Goal: Information Seeking & Learning: Learn about a topic

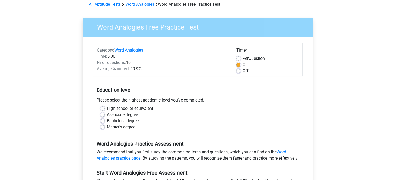
scroll to position [26, 0]
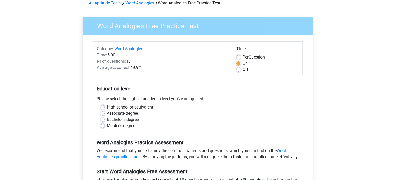
click at [124, 127] on label "Master's degree" at bounding box center [121, 126] width 29 height 6
click at [105, 127] on input "Master's degree" at bounding box center [102, 125] width 4 height 5
radio input "true"
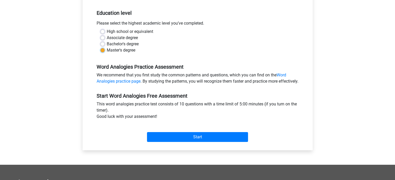
scroll to position [104, 0]
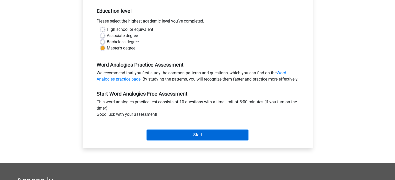
click at [179, 140] on input "Start" at bounding box center [197, 135] width 101 height 10
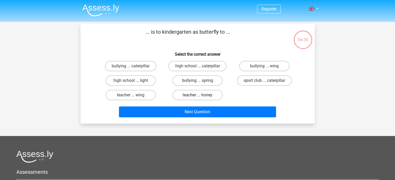
click at [211, 93] on label "teacher ... honey" at bounding box center [197, 95] width 50 height 10
click at [201, 95] on input "teacher ... honey" at bounding box center [198, 96] width 3 height 3
radio input "true"
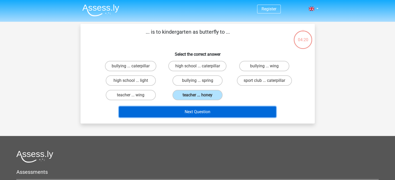
click at [214, 110] on button "Next Question" at bounding box center [197, 112] width 157 height 11
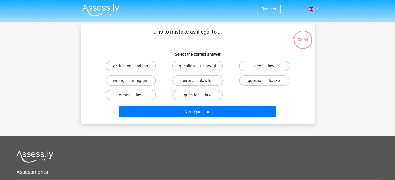
click at [216, 81] on label "error ... unlawful" at bounding box center [197, 81] width 50 height 10
click at [201, 81] on input "error ... unlawful" at bounding box center [198, 82] width 3 height 3
radio input "true"
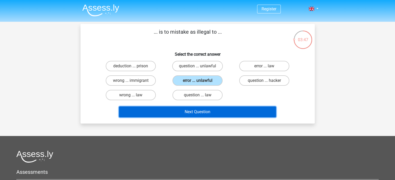
click at [227, 111] on button "Next Question" at bounding box center [197, 112] width 157 height 11
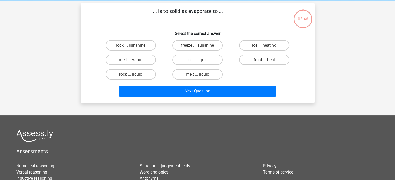
scroll to position [24, 0]
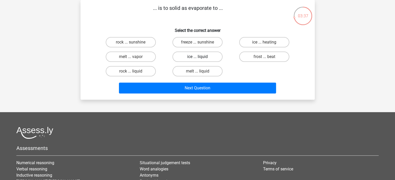
click at [191, 55] on label "ice ... liquid" at bounding box center [197, 57] width 50 height 10
click at [197, 57] on input "ice ... liquid" at bounding box center [198, 58] width 3 height 3
radio input "true"
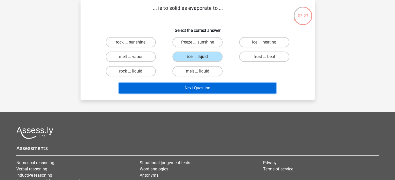
click at [221, 88] on button "Next Question" at bounding box center [197, 88] width 157 height 11
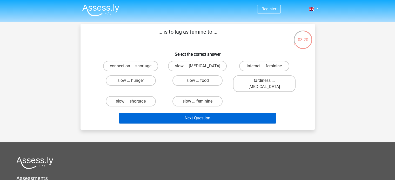
scroll to position [0, 0]
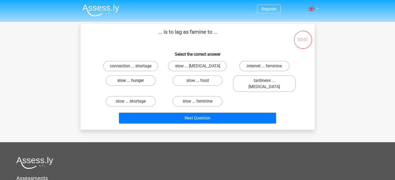
click at [143, 82] on label "slow ... hunger" at bounding box center [131, 81] width 50 height 10
click at [134, 82] on input "slow ... hunger" at bounding box center [132, 82] width 3 height 3
radio input "true"
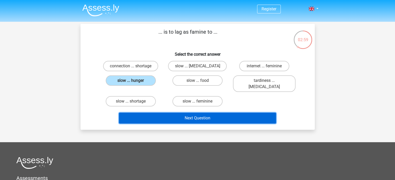
click at [171, 113] on button "Next Question" at bounding box center [197, 118] width 157 height 11
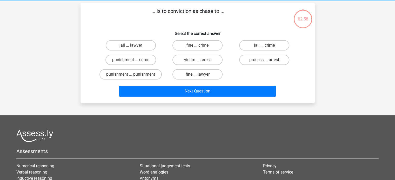
scroll to position [24, 0]
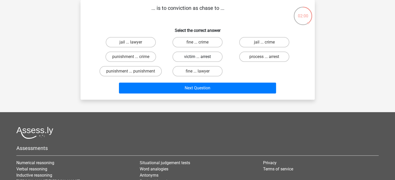
click at [181, 57] on label "victim ... arrest" at bounding box center [197, 57] width 50 height 10
click at [197, 57] on input "victim ... arrest" at bounding box center [198, 58] width 3 height 3
radio input "true"
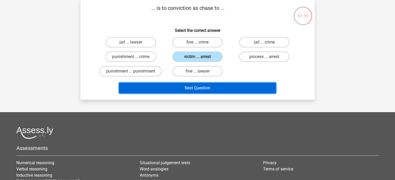
click at [193, 88] on button "Next Question" at bounding box center [197, 88] width 157 height 11
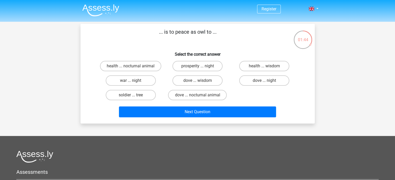
scroll to position [0, 0]
click at [187, 68] on label "prosperity ... night" at bounding box center [197, 66] width 50 height 10
click at [197, 68] on input "prosperity ... night" at bounding box center [198, 67] width 3 height 3
radio input "true"
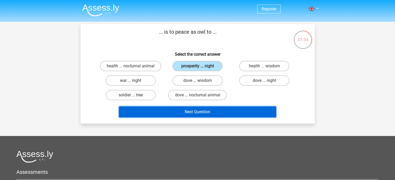
click at [200, 112] on button "Next Question" at bounding box center [197, 112] width 157 height 11
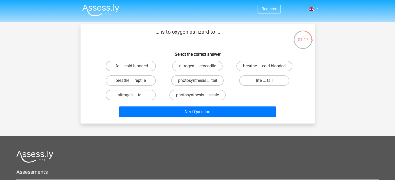
click at [141, 83] on label "breathe ... reptile" at bounding box center [131, 81] width 50 height 10
click at [134, 83] on input "breathe ... reptile" at bounding box center [132, 82] width 3 height 3
radio input "true"
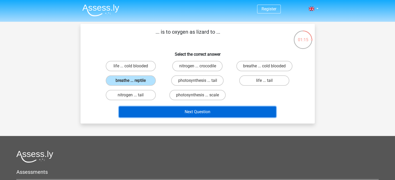
click at [183, 113] on button "Next Question" at bounding box center [197, 112] width 157 height 11
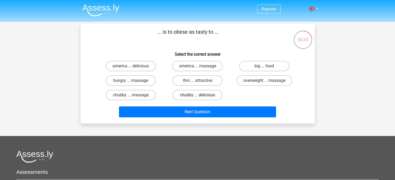
click at [207, 95] on label "chubby ... delicious" at bounding box center [197, 95] width 50 height 10
click at [201, 95] on input "chubby ... delicious" at bounding box center [198, 96] width 3 height 3
radio input "true"
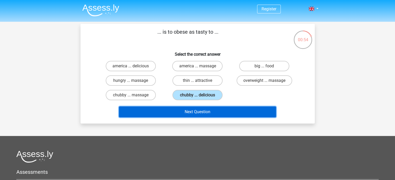
click at [212, 110] on button "Next Question" at bounding box center [197, 112] width 157 height 11
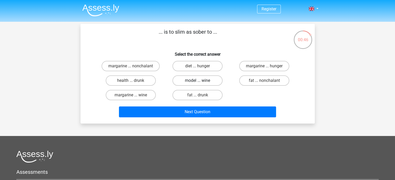
click at [187, 83] on label "model ... wine" at bounding box center [197, 81] width 50 height 10
click at [197, 83] on input "model ... wine" at bounding box center [198, 82] width 3 height 3
radio input "true"
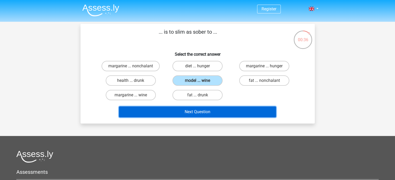
click at [191, 112] on button "Next Question" at bounding box center [197, 112] width 157 height 11
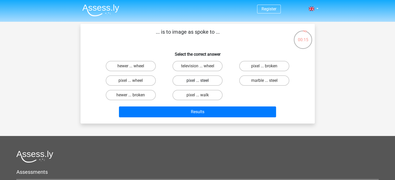
click at [183, 84] on label "pixel ... steel" at bounding box center [197, 81] width 50 height 10
click at [197, 84] on input "pixel ... steel" at bounding box center [198, 82] width 3 height 3
radio input "true"
click at [186, 93] on label "pixel ... walk" at bounding box center [197, 95] width 50 height 10
click at [197, 95] on input "pixel ... walk" at bounding box center [198, 96] width 3 height 3
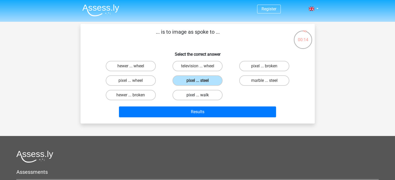
radio input "true"
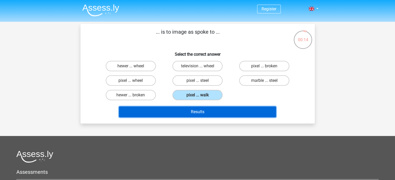
click at [190, 111] on button "Results" at bounding box center [197, 112] width 157 height 11
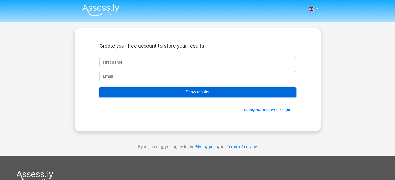
click at [186, 95] on input "Show results" at bounding box center [197, 92] width 196 height 10
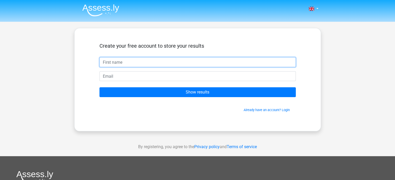
type input "M"
type input "[PERSON_NAME]"
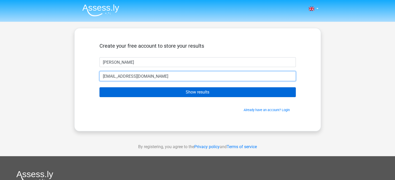
type input "[EMAIL_ADDRESS][DOMAIN_NAME]"
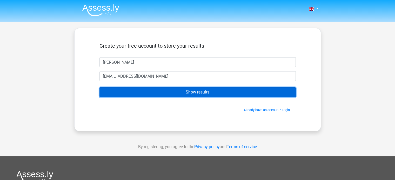
click at [187, 88] on input "Show results" at bounding box center [197, 92] width 196 height 10
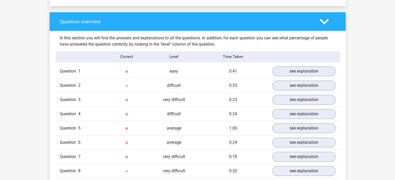
scroll to position [363, 0]
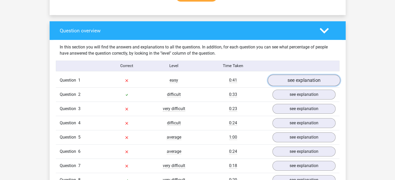
click at [307, 83] on link "see explanation" at bounding box center [303, 80] width 72 height 11
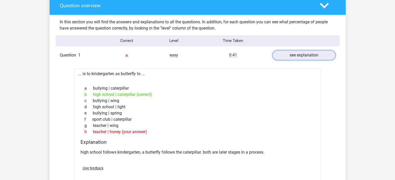
scroll to position [389, 0]
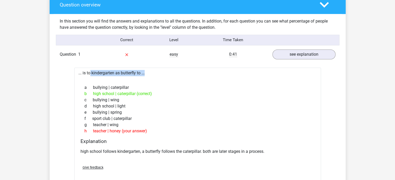
drag, startPoint x: 76, startPoint y: 74, endPoint x: 145, endPoint y: 78, distance: 69.1
click at [145, 78] on div "... is to kindergarten as butterfly to ... a bullying | caterpillar b high scho…" at bounding box center [197, 126] width 246 height 117
copy div "... is to kindergarten as butterfly to ..."
click at [183, 78] on div at bounding box center [197, 78] width 238 height 4
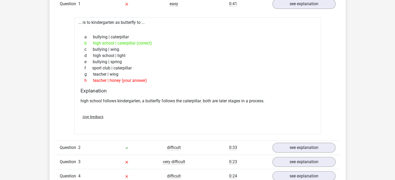
scroll to position [441, 0]
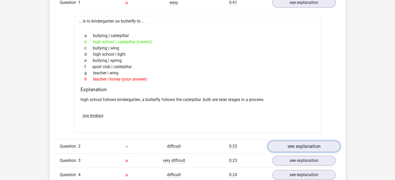
click at [274, 146] on link "see explanation" at bounding box center [303, 146] width 72 height 11
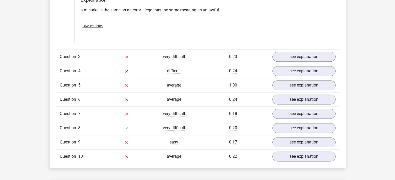
scroll to position [675, 0]
click at [308, 55] on link "see explanation" at bounding box center [303, 56] width 72 height 11
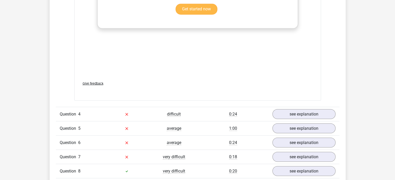
scroll to position [908, 0]
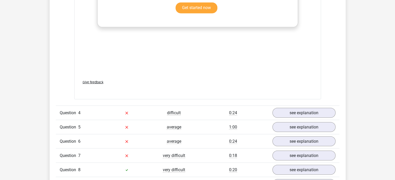
click at [292, 120] on div "Question 5 average 1:00 see explanation" at bounding box center [197, 127] width 283 height 14
click at [294, 114] on link "see explanation" at bounding box center [303, 112] width 72 height 11
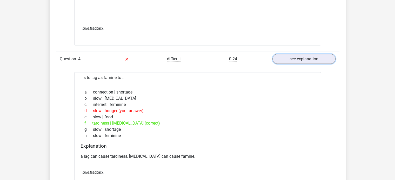
scroll to position [962, 0]
click at [117, 155] on p "a lag can cause tardiness, [MEDICAL_DATA] can cause famine." at bounding box center [197, 156] width 234 height 6
click at [137, 158] on p "a lag can cause tardiness, [MEDICAL_DATA] can cause famine." at bounding box center [197, 156] width 234 height 6
click at [137, 151] on div "a lag can cause tardiness, [MEDICAL_DATA] can cause famine." at bounding box center [197, 158] width 234 height 15
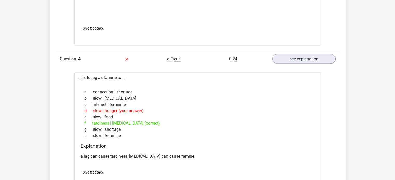
click at [139, 154] on p "a lag can cause tardiness, [MEDICAL_DATA] can cause famine." at bounding box center [197, 156] width 234 height 6
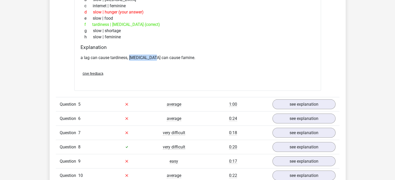
scroll to position [1118, 0]
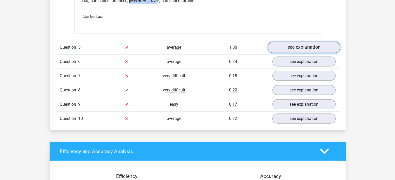
click at [298, 44] on link "see explanation" at bounding box center [303, 47] width 72 height 11
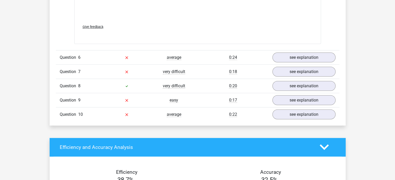
scroll to position [1403, 0]
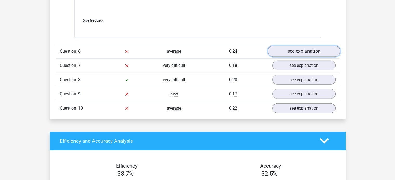
click at [309, 49] on link "see explanation" at bounding box center [303, 51] width 72 height 11
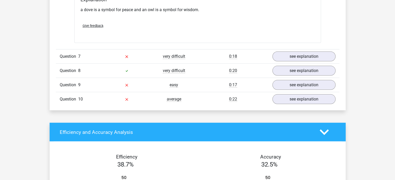
scroll to position [1559, 0]
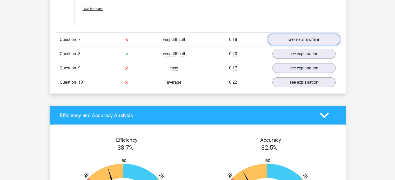
click at [321, 35] on link "see explanation" at bounding box center [303, 39] width 72 height 11
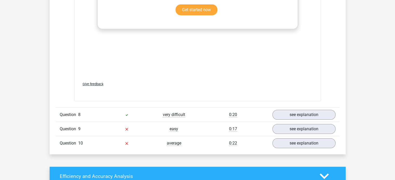
scroll to position [1792, 0]
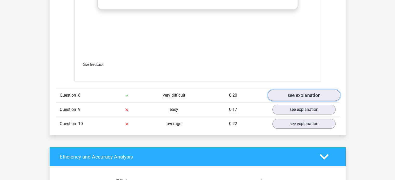
click at [292, 98] on link "see explanation" at bounding box center [303, 95] width 72 height 11
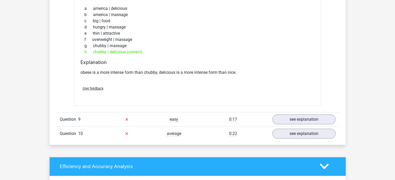
scroll to position [1922, 0]
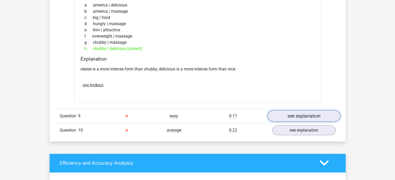
click at [297, 118] on link "see explanation" at bounding box center [303, 116] width 72 height 11
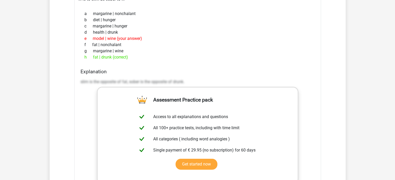
scroll to position [2078, 0]
